Goal: Register for event/course

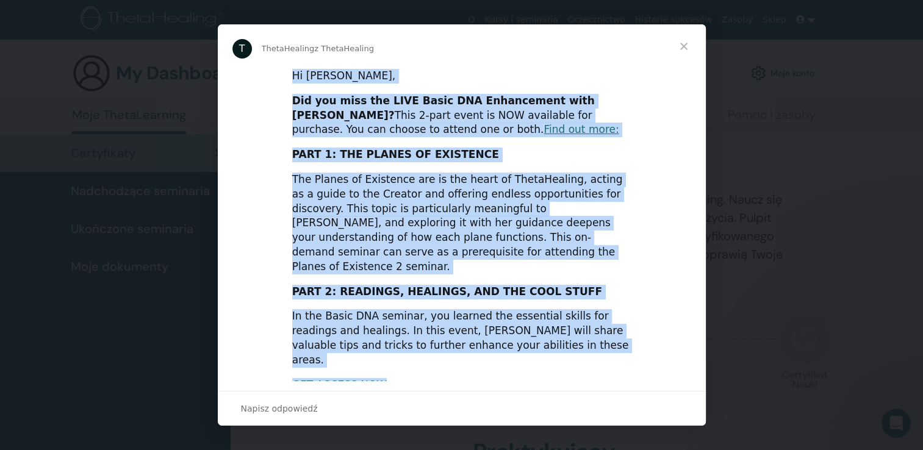
drag, startPoint x: 291, startPoint y: 78, endPoint x: 386, endPoint y: 348, distance: 286.1
click at [386, 348] on div "Hi Jolanta, Did you miss the LIVE Basic DNA Enhancement with Vianna? This 2-par…" at bounding box center [462, 377] width 488 height 619
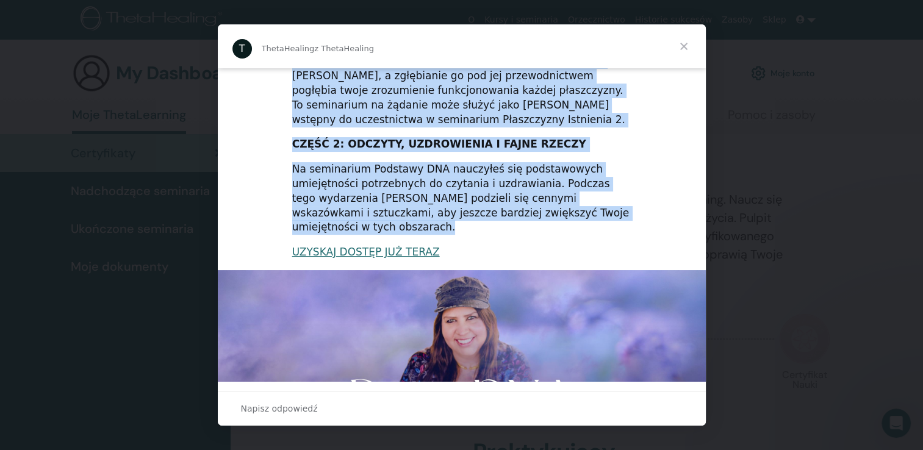
scroll to position [148, 0]
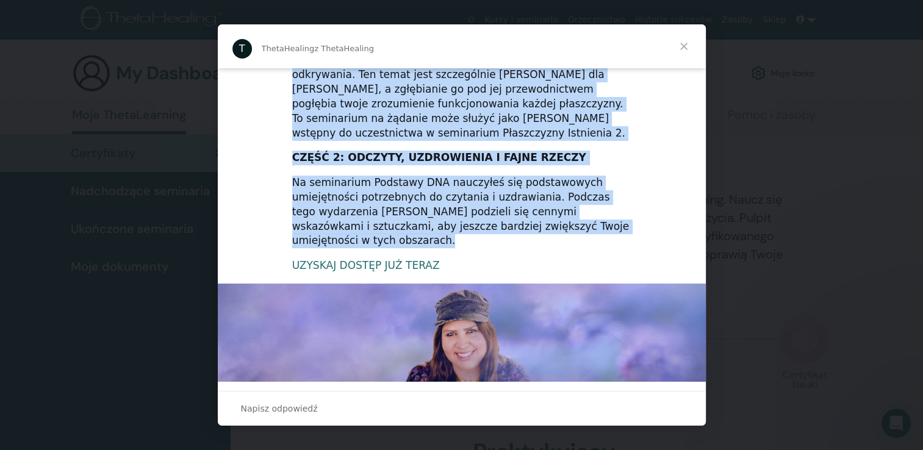
click at [358, 259] on link "UZYSKAJ DOSTĘP JUŻ TERAZ" at bounding box center [366, 265] width 148 height 12
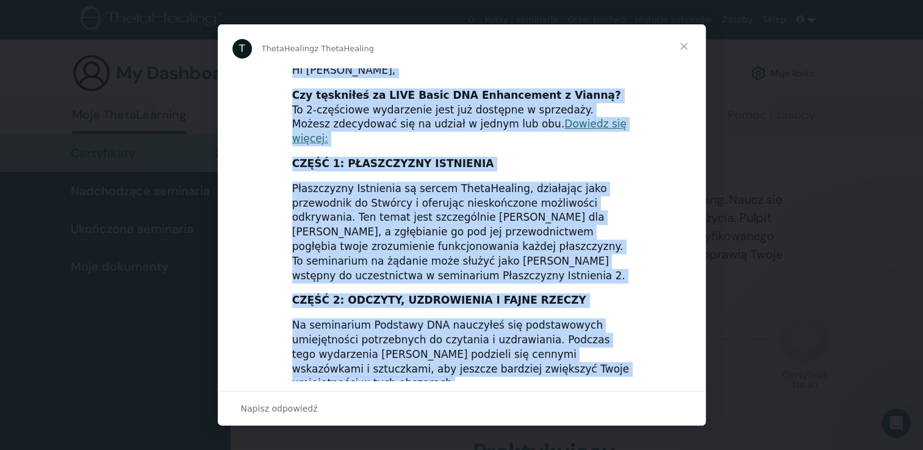
scroll to position [0, 0]
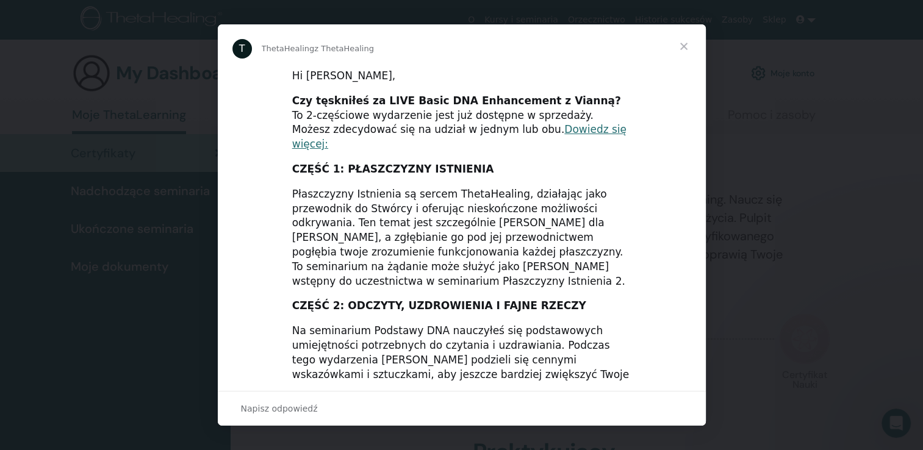
click at [682, 46] on span "Zamknij" at bounding box center [684, 46] width 44 height 44
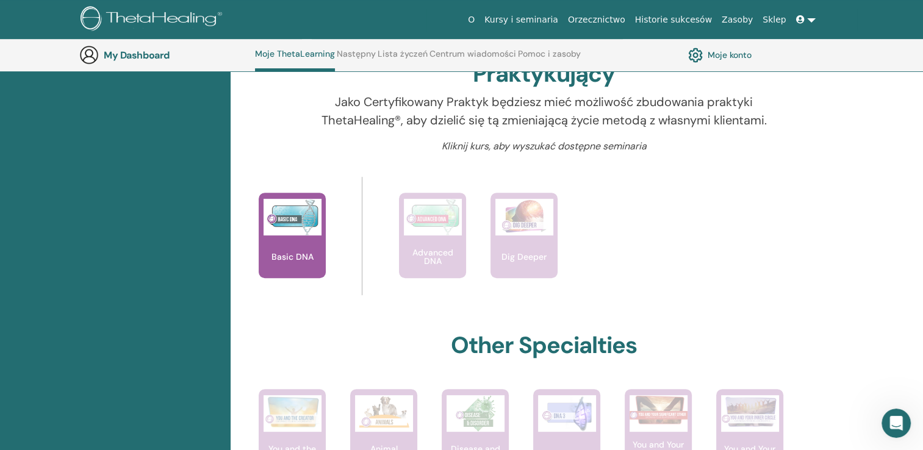
scroll to position [403, 0]
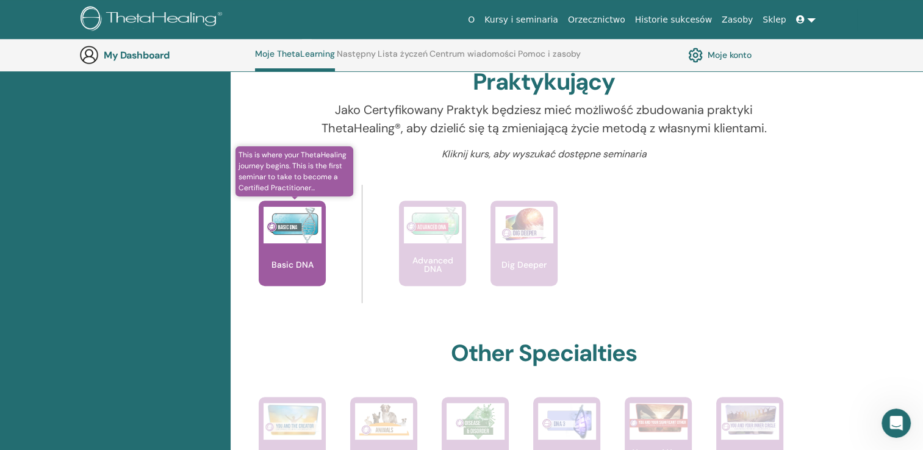
click at [293, 253] on div "Basic DNA" at bounding box center [292, 243] width 67 height 85
